Goal: Task Accomplishment & Management: Use online tool/utility

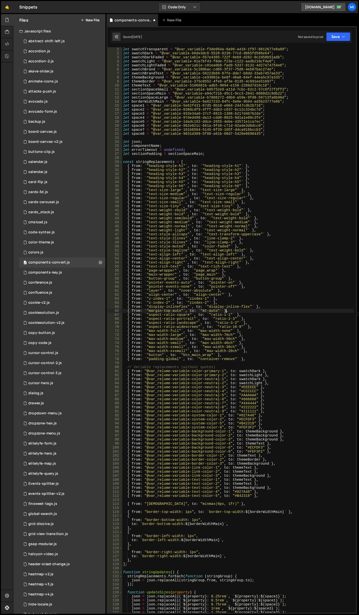
click at [234, 311] on div "let swatchTransparent = "@var_variable-f3de064a-6a96-a418-1f97-8812677e8a89" ; …" at bounding box center [238, 333] width 232 height 573
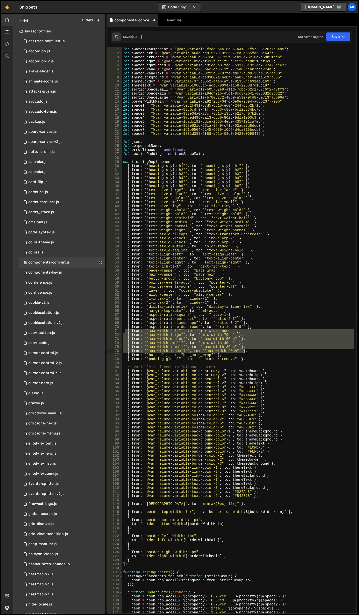
drag, startPoint x: 126, startPoint y: 330, endPoint x: 262, endPoint y: 351, distance: 137.7
click at [262, 351] on div "let swatchTransparent = "@var_variable-f3de064a-6a96-a418-1f97-8812677e8a89" ; …" at bounding box center [238, 333] width 232 height 573
type textarea "{ from: `"max-width-xsmall"`, to: `"max-width-30ch"` }, { from: `"max-width-xxs…"
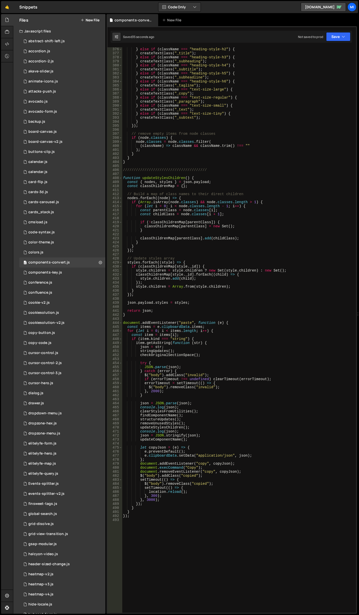
scroll to position [1538, 0]
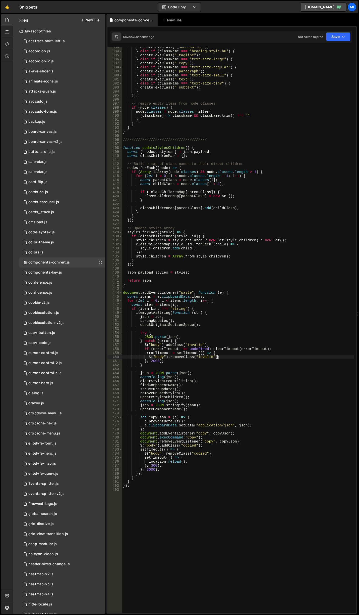
click at [225, 358] on div "createTextClass ( "_subheadline" ) ; } else if ( className === "heading-style-h…" at bounding box center [238, 331] width 232 height 573
type textarea "$("body").removeClass("invalid");"
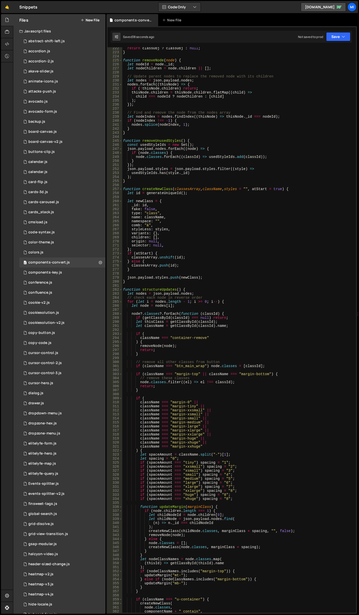
scroll to position [890, 0]
click at [234, 136] on div "return classObj ? classObj : null ; } function removeNode ( node ) { let nodeId…" at bounding box center [238, 332] width 232 height 573
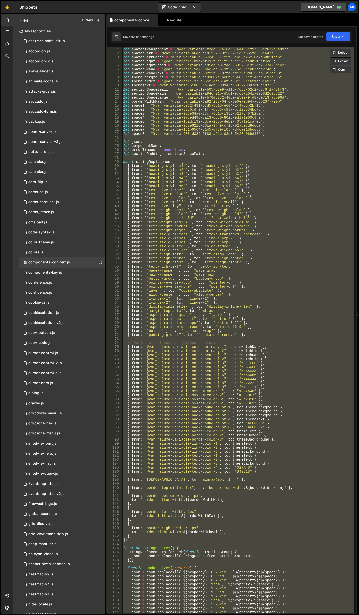
scroll to position [0, 0]
click at [266, 164] on div "let swatchTransparent = "@var_variable-f3de064a-6a96-a418-1f97-8812677e8a89" ; …" at bounding box center [238, 329] width 232 height 565
type textarea "{ from: `"heading-style-h1"`, to: `"heading-style-h1"` },"
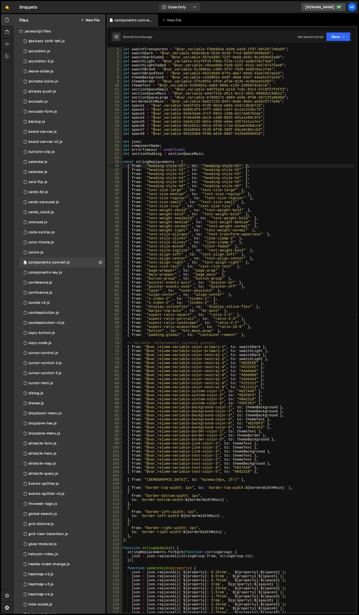
click at [212, 164] on div "let swatchTransparent = "@var_variable-f3de064a-6a96-a418-1f97-8812677e8a89" ; …" at bounding box center [238, 333] width 232 height 573
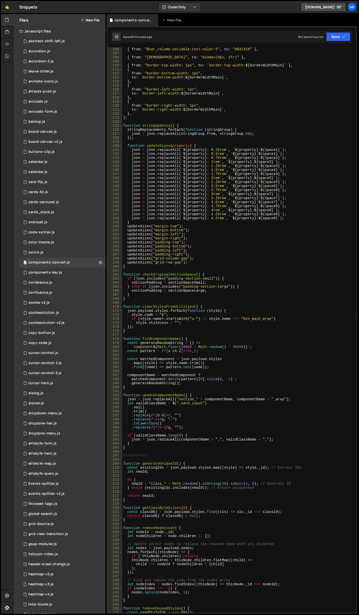
scroll to position [422, 0]
